Goal: Information Seeking & Learning: Learn about a topic

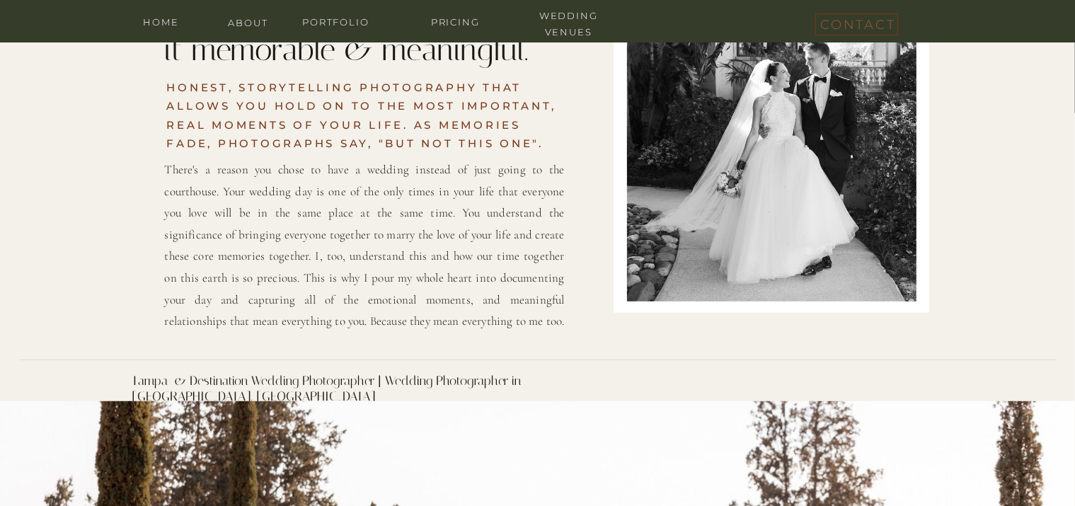
click at [755, 209] on div at bounding box center [771, 102] width 289 height 398
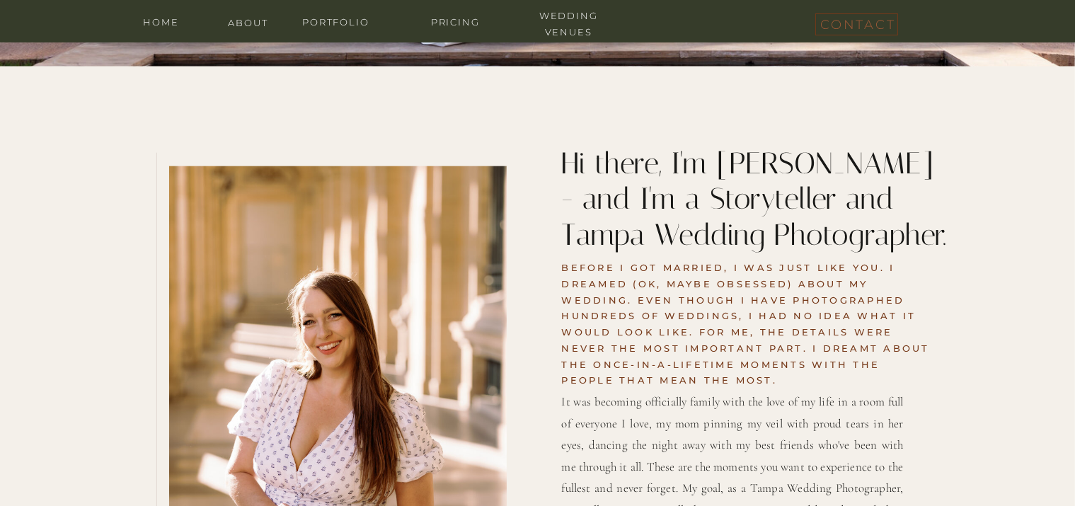
drag, startPoint x: 853, startPoint y: 270, endPoint x: 700, endPoint y: 269, distance: 153.6
click at [700, 269] on h2 "Before I got married, I was just like you. I dreamed (ok, maybe obsessed) about…" at bounding box center [746, 324] width 369 height 128
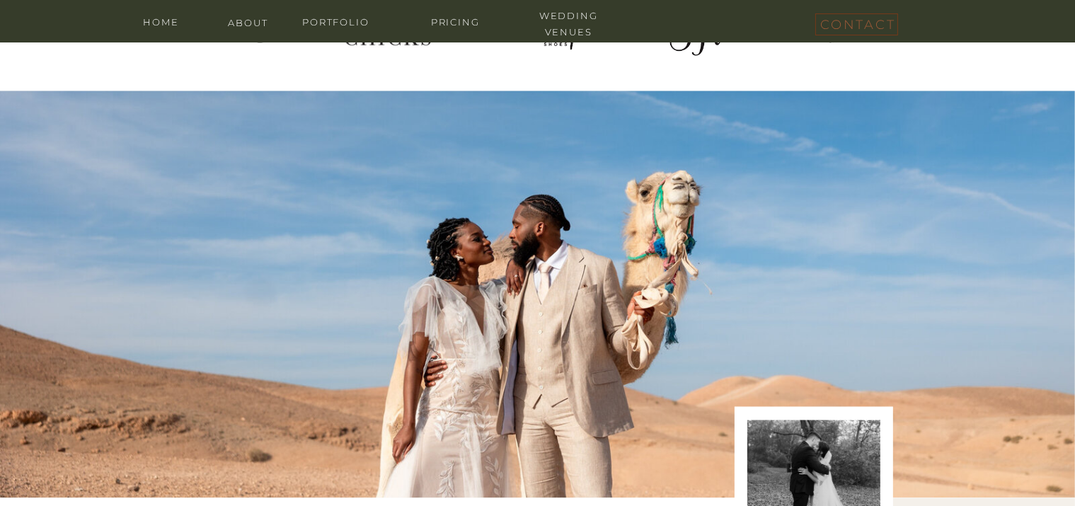
scroll to position [2242, 0]
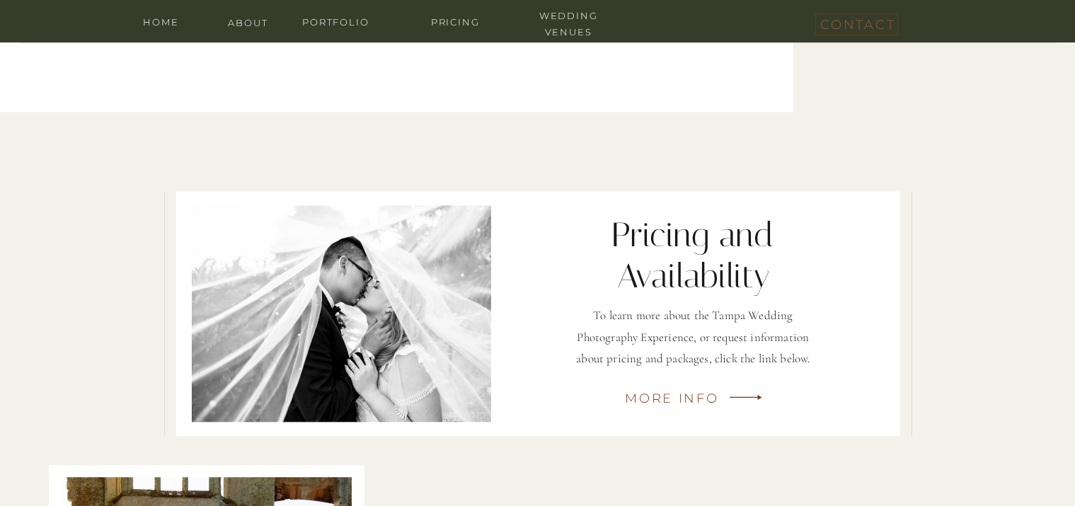
scroll to position [3090, 0]
click at [451, 21] on nav "Pricing" at bounding box center [455, 20] width 85 height 13
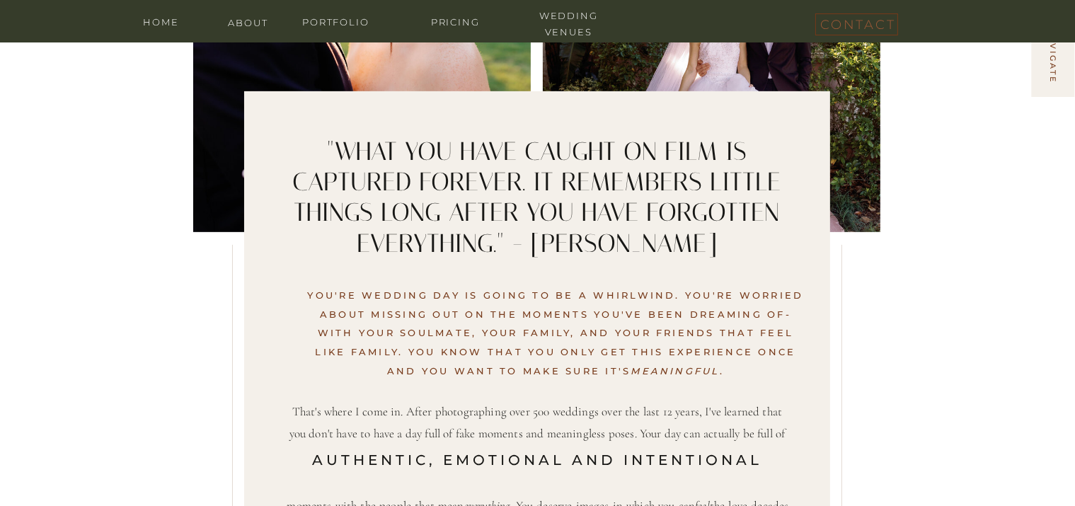
drag, startPoint x: 929, startPoint y: 289, endPoint x: 856, endPoint y: 284, distance: 73.8
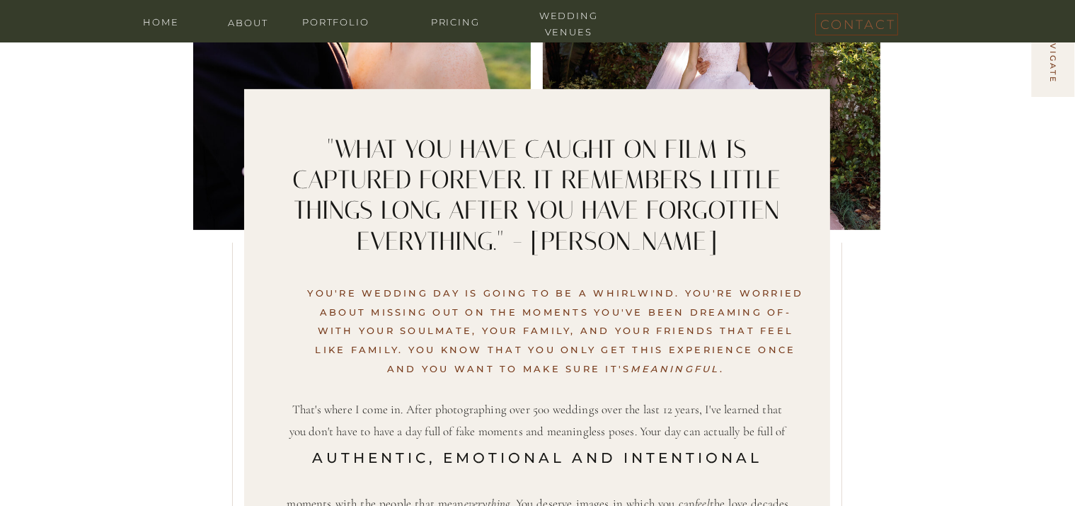
click at [793, 284] on h2 "YOU'RE WEDDING DAY IS GOING TO BE A WHIRLWIND. YOU'RE WORRIED ABOUT MISSING OUT…" at bounding box center [556, 334] width 502 height 100
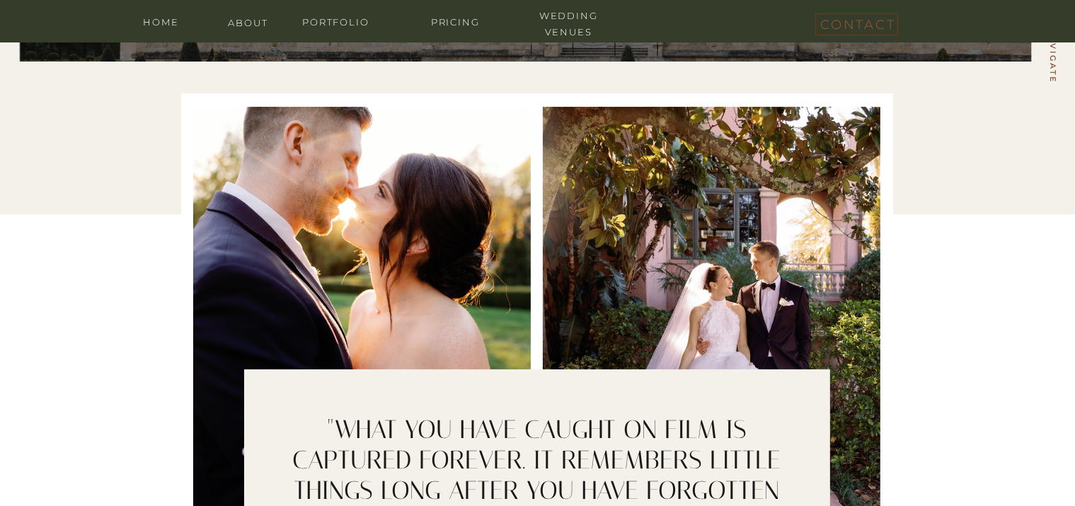
scroll to position [283, 0]
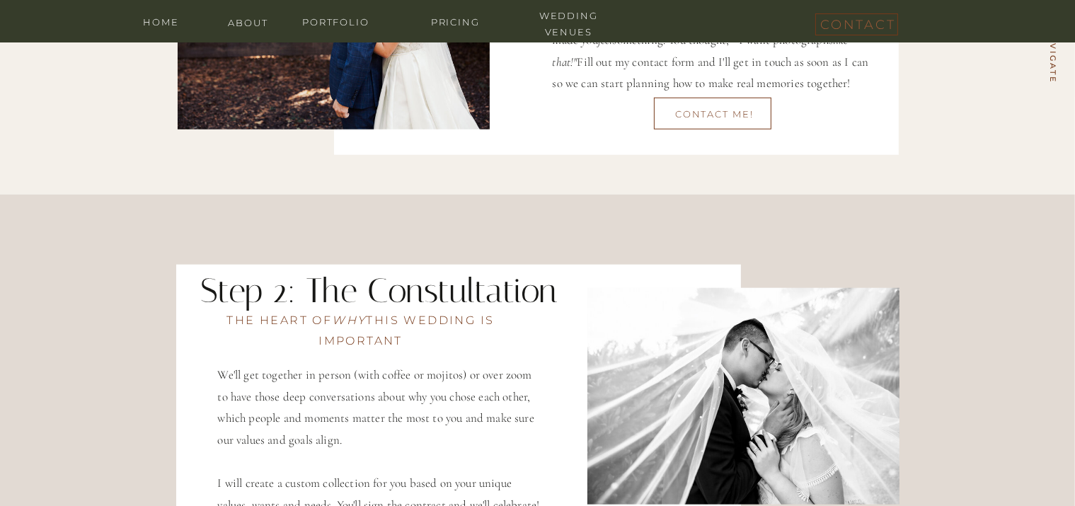
drag, startPoint x: 962, startPoint y: 209, endPoint x: 839, endPoint y: 226, distance: 124.3
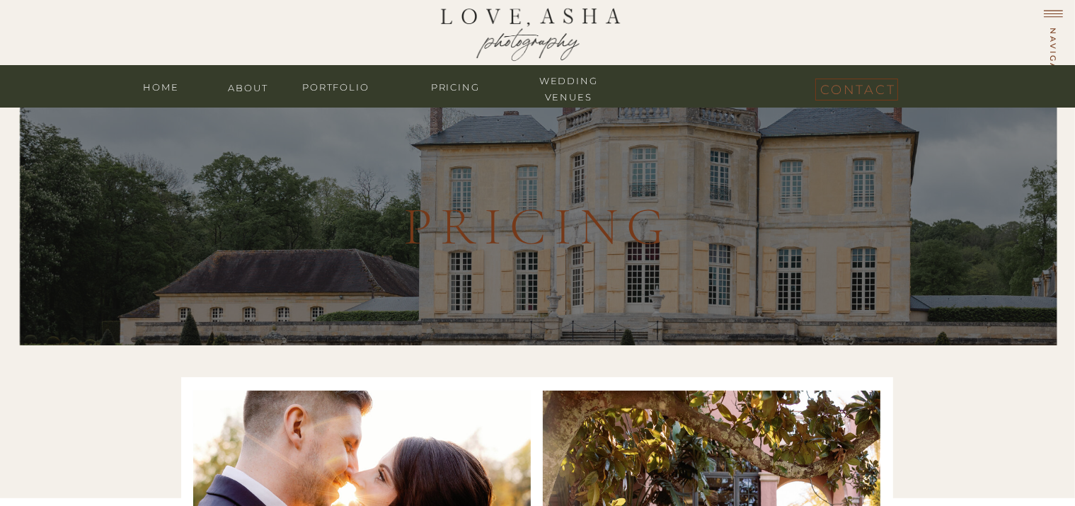
scroll to position [0, 0]
click at [563, 21] on div at bounding box center [538, 35] width 402 height 140
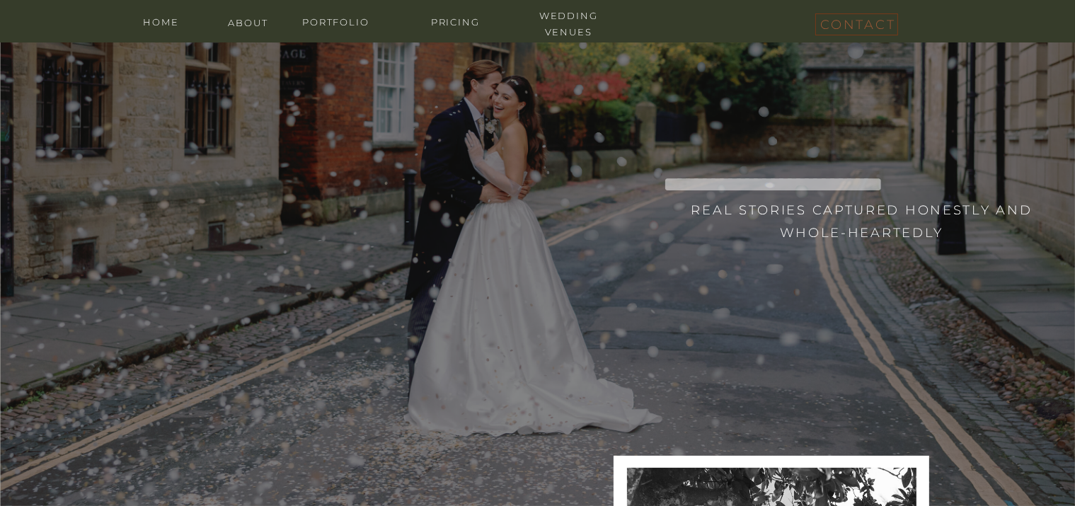
click at [814, 109] on div at bounding box center [537, 143] width 1075 height 726
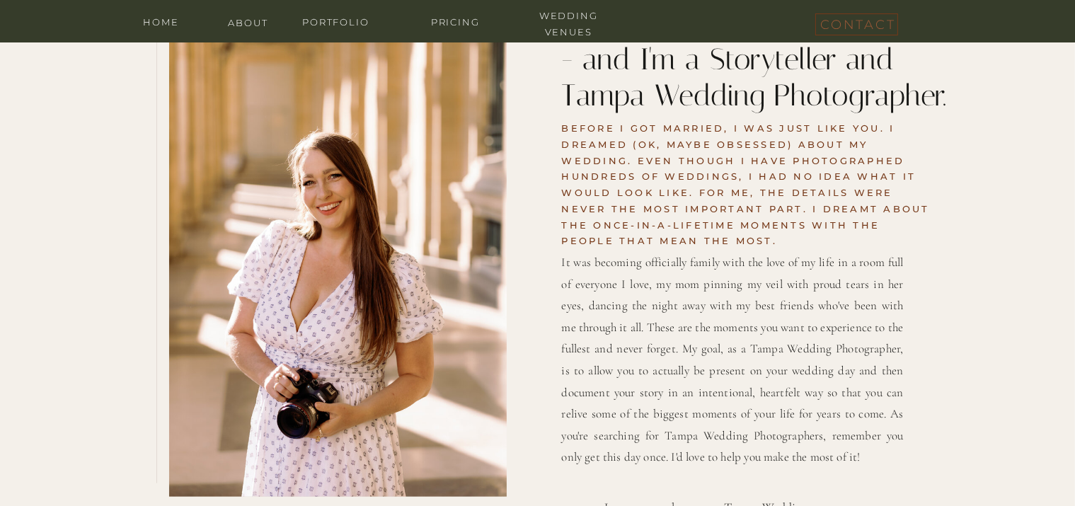
scroll to position [1626, 0]
